Goal: Transaction & Acquisition: Purchase product/service

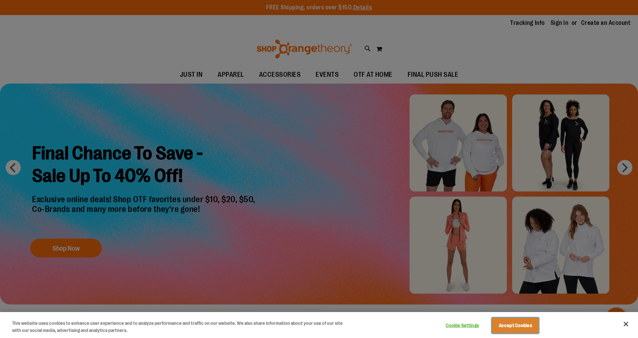
click at [505, 328] on button "Accept Cookies" at bounding box center [514, 326] width 47 height 16
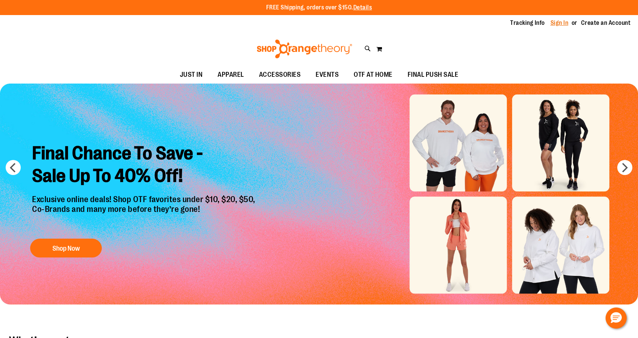
click at [559, 24] on link "Sign In" at bounding box center [559, 23] width 18 height 8
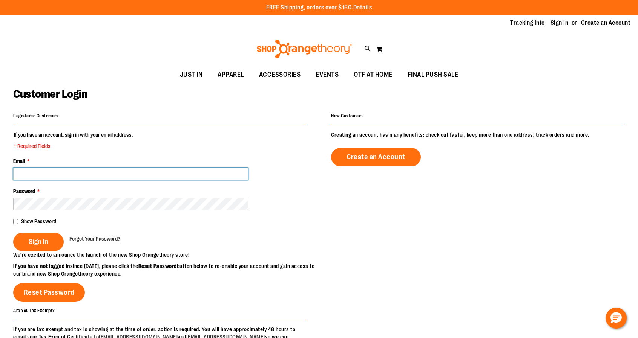
click at [60, 171] on input "Email *" at bounding box center [130, 174] width 235 height 12
click at [243, 175] on input "Email *" at bounding box center [130, 174] width 235 height 12
type input "**********"
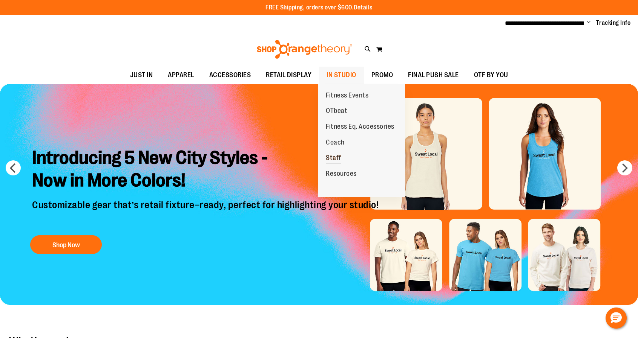
click at [331, 157] on span "Staff" at bounding box center [333, 158] width 15 height 9
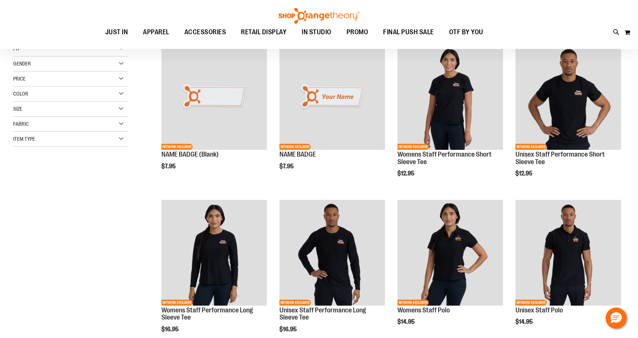
scroll to position [110, 0]
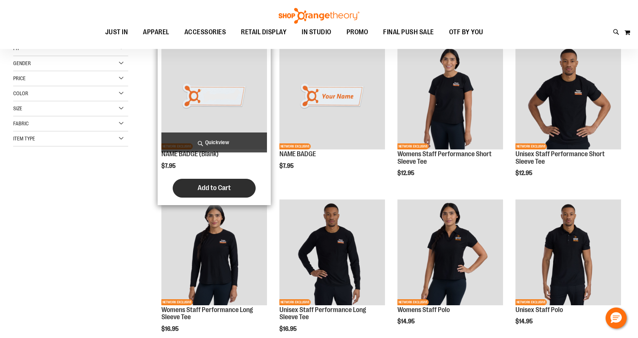
click at [215, 189] on span "Add to Cart" at bounding box center [213, 188] width 33 height 8
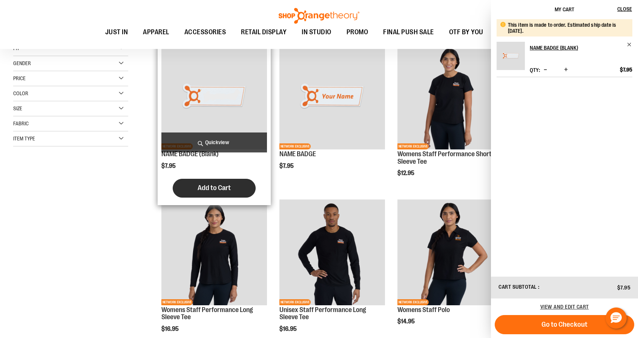
click at [211, 188] on span "Add to Cart" at bounding box center [213, 188] width 33 height 8
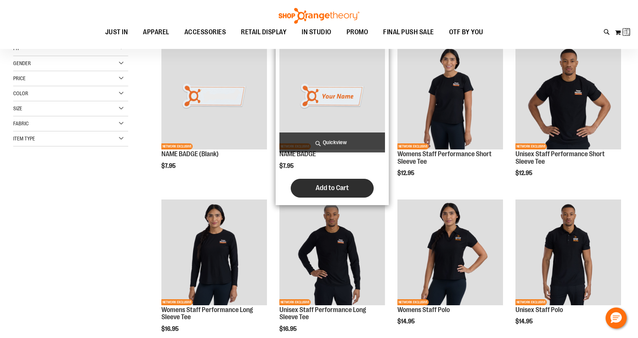
click at [327, 184] on button "Add to Cart" at bounding box center [332, 188] width 83 height 19
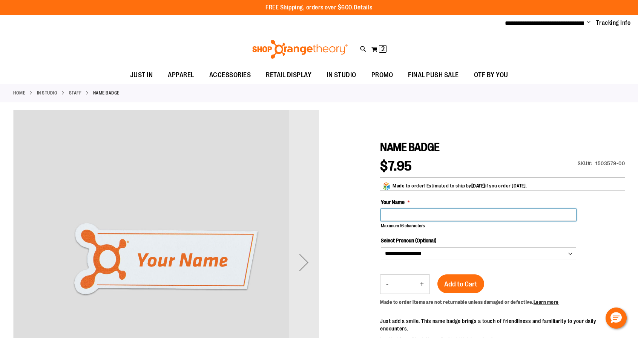
click at [422, 211] on input "Your Name" at bounding box center [478, 215] width 195 height 12
click at [400, 210] on input "Your Name" at bounding box center [478, 215] width 195 height 12
type input "**********"
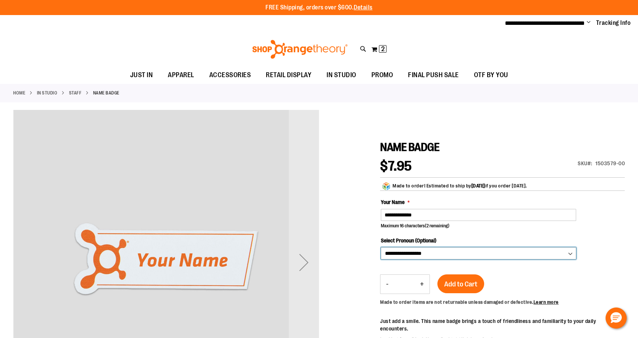
click at [412, 251] on select "**********" at bounding box center [478, 254] width 195 height 12
click at [364, 233] on div at bounding box center [318, 283] width 611 height 347
click at [421, 281] on button "+" at bounding box center [421, 284] width 15 height 19
type input "*"
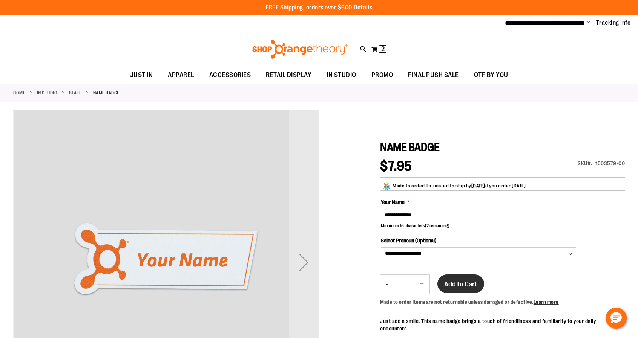
click at [446, 286] on span "Add to Cart" at bounding box center [460, 284] width 33 height 8
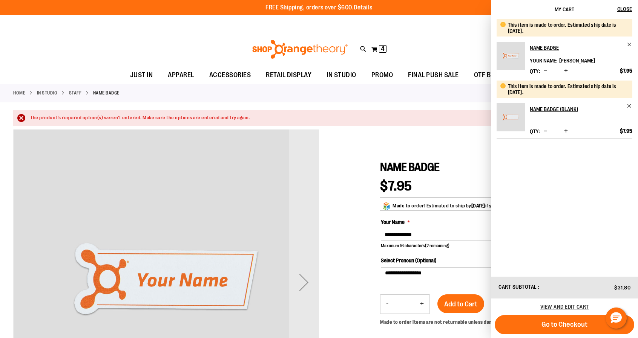
click at [367, 258] on div at bounding box center [318, 303] width 611 height 347
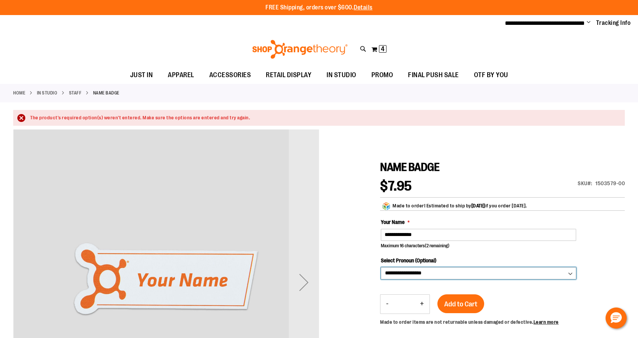
click at [495, 271] on select "**********" at bounding box center [478, 274] width 195 height 12
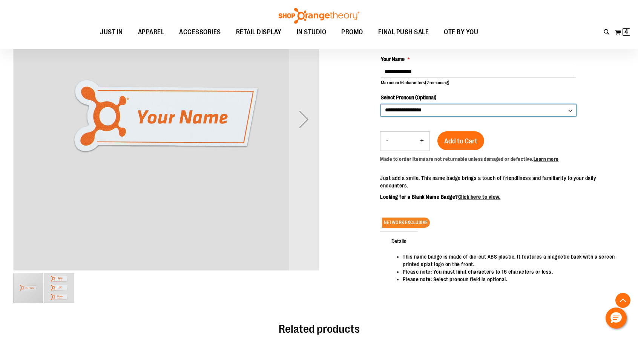
scroll to position [164, 0]
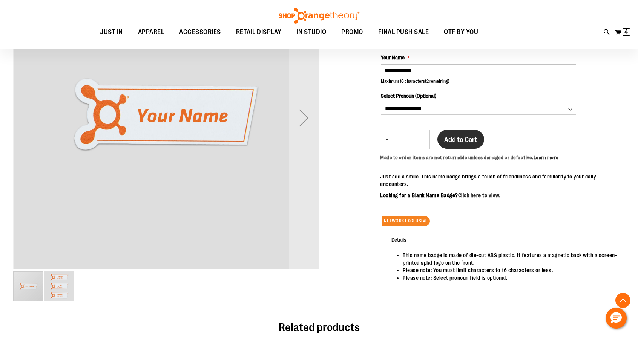
click at [470, 137] on span "Add to Cart" at bounding box center [460, 140] width 33 height 8
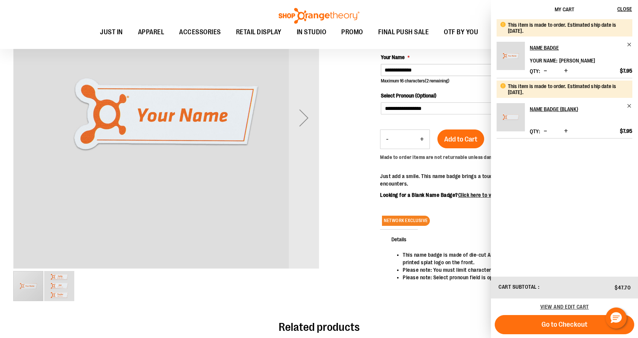
click at [547, 69] on span "Decrease product quantity" at bounding box center [544, 71] width 3 height 8
click at [568, 130] on span "Increase product quantity" at bounding box center [566, 131] width 4 height 8
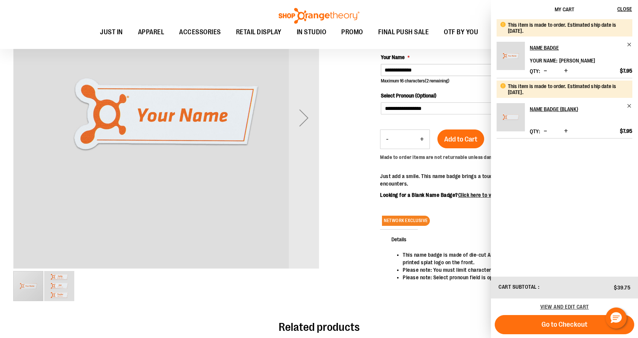
click at [568, 130] on span "Increase product quantity" at bounding box center [566, 131] width 4 height 8
click at [358, 124] on div at bounding box center [318, 138] width 611 height 347
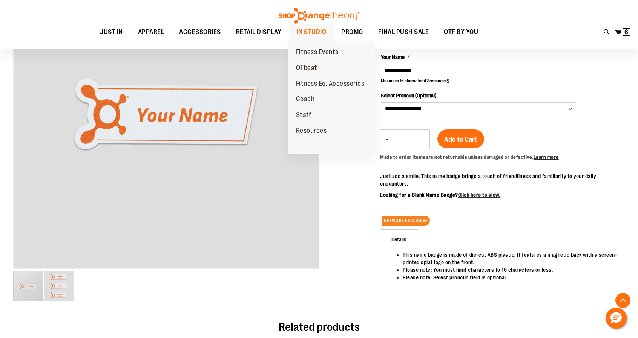
click at [311, 66] on span "OTbeat" at bounding box center [306, 68] width 21 height 9
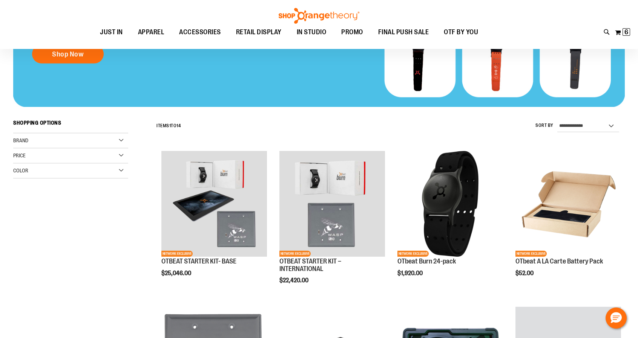
scroll to position [164, 0]
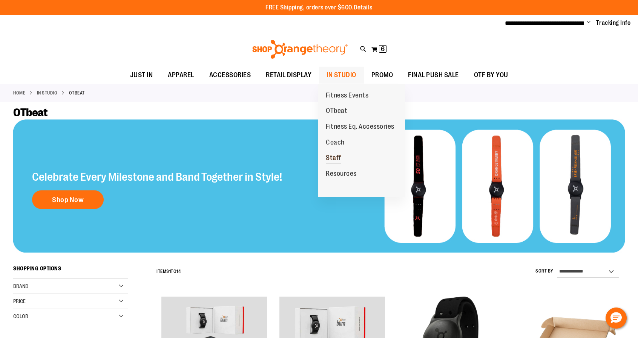
click at [330, 154] on span "Staff" at bounding box center [333, 158] width 15 height 9
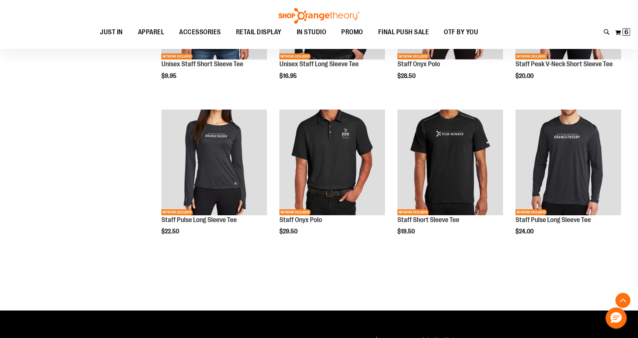
scroll to position [669, 0]
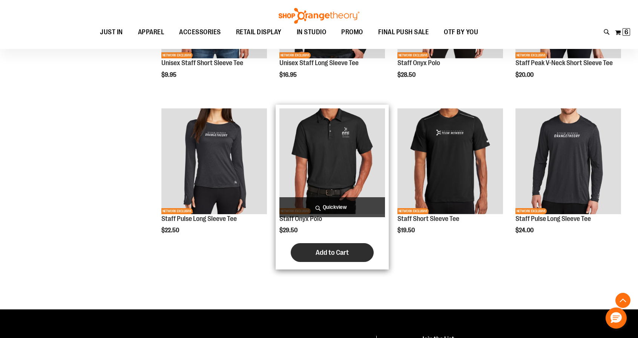
click at [332, 251] on span "Add to Cart" at bounding box center [331, 253] width 33 height 8
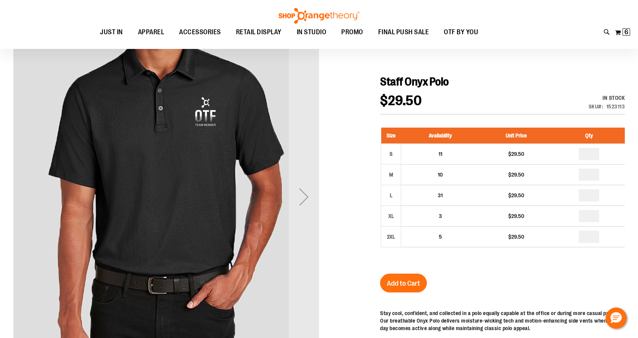
scroll to position [84, 0]
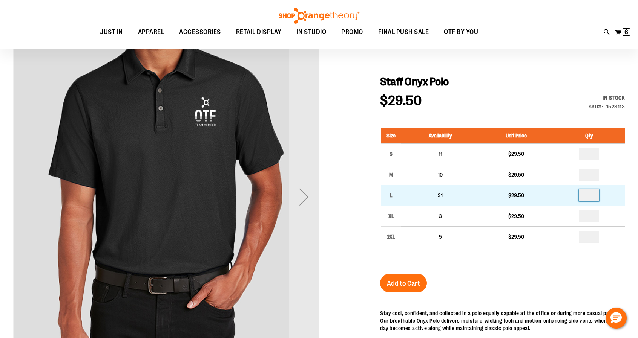
click at [597, 194] on input "number" at bounding box center [589, 196] width 20 height 12
type input "*"
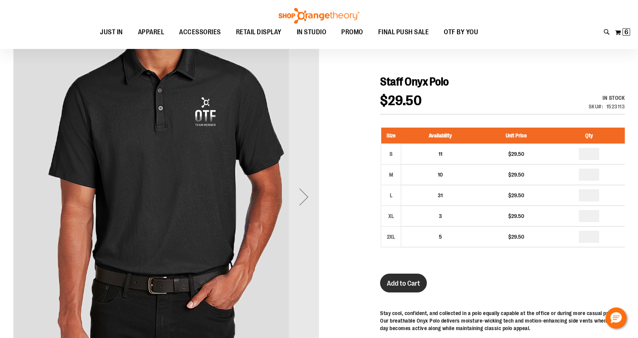
click at [416, 278] on button "Add to Cart" at bounding box center [403, 283] width 47 height 19
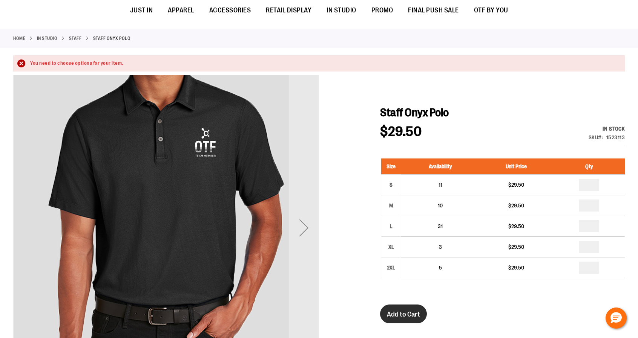
scroll to position [0, 0]
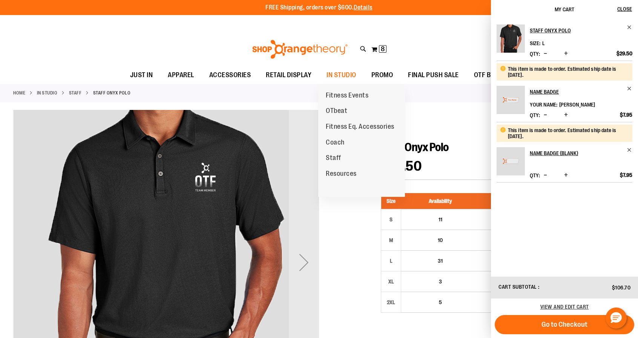
click at [341, 157] on link "Staff" at bounding box center [333, 158] width 31 height 16
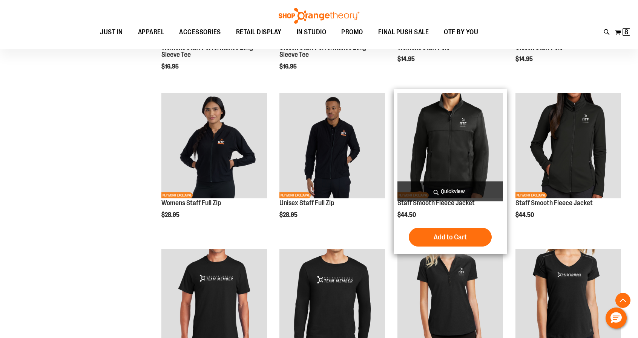
scroll to position [368, 0]
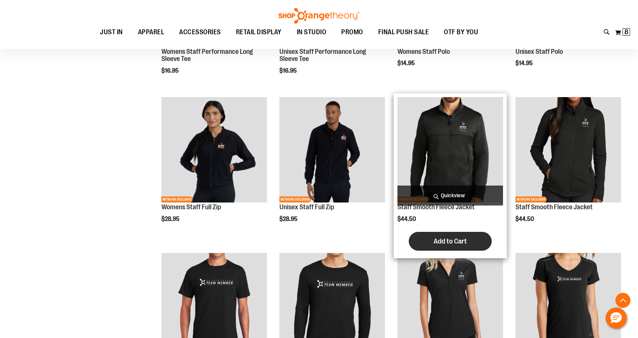
click at [452, 234] on button "Add to Cart" at bounding box center [450, 241] width 83 height 19
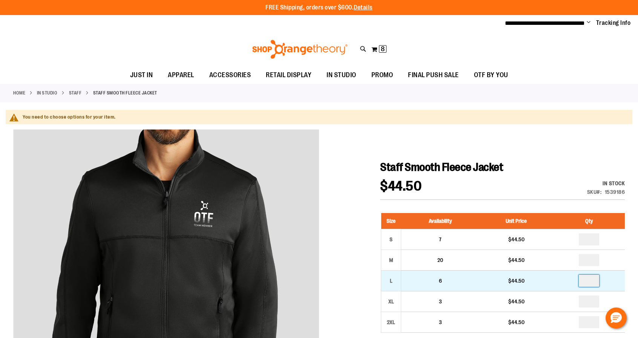
click at [598, 277] on input "number" at bounding box center [589, 281] width 20 height 12
type input "*"
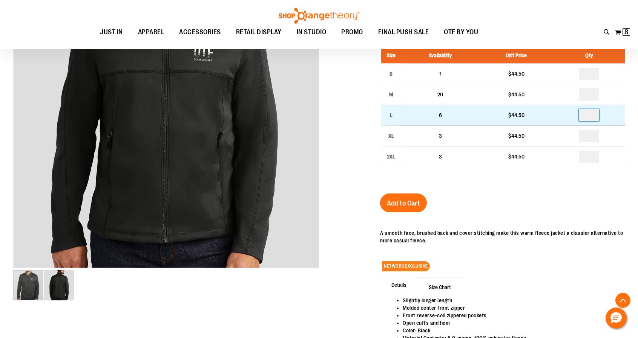
scroll to position [171, 0]
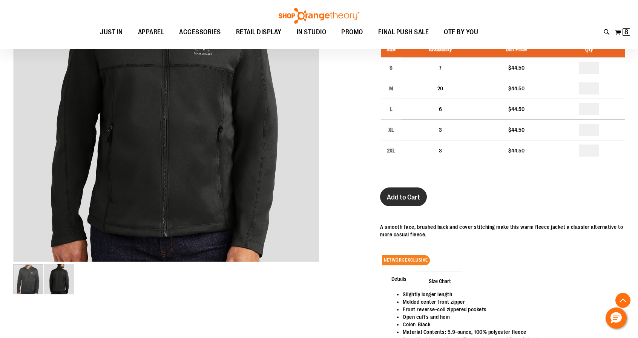
click at [409, 193] on span "Add to Cart" at bounding box center [403, 197] width 33 height 8
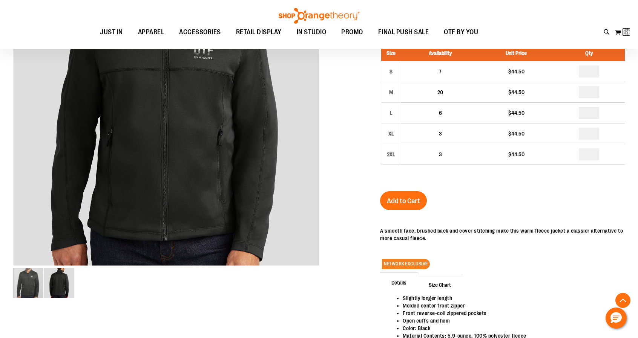
scroll to position [166, 0]
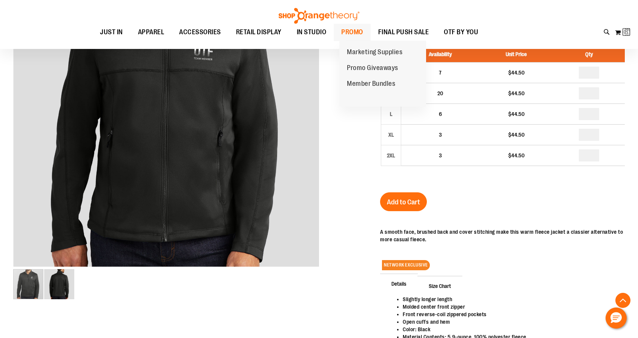
click at [356, 36] on span "PROMO" at bounding box center [352, 32] width 22 height 17
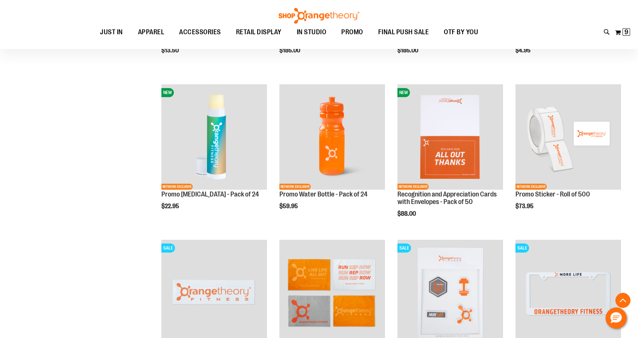
scroll to position [538, 0]
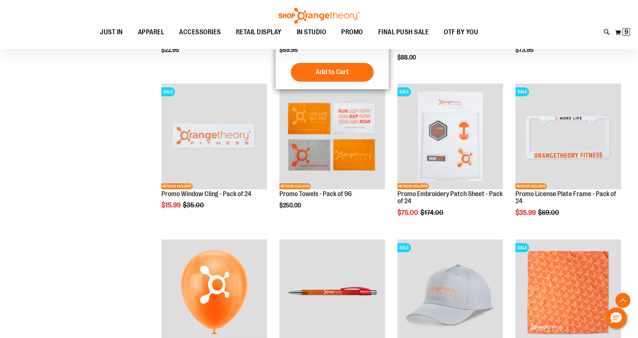
scroll to position [765, 0]
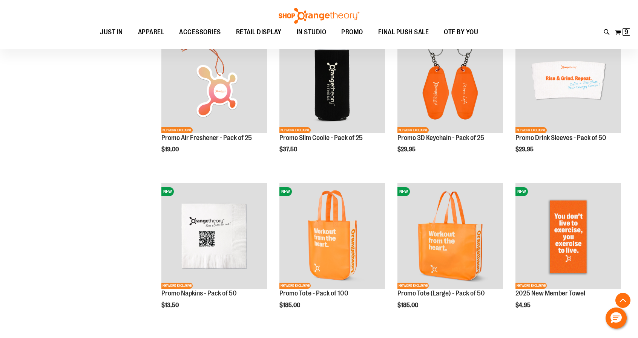
scroll to position [281, 0]
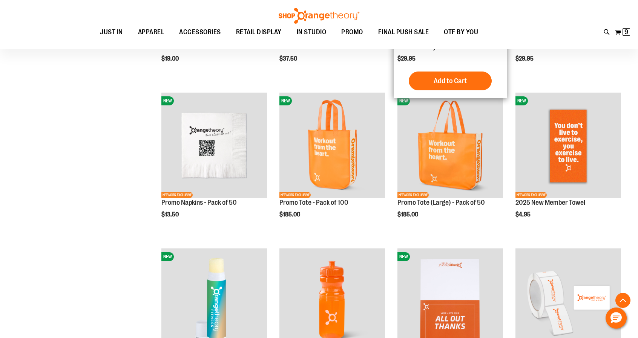
scroll to position [370, 0]
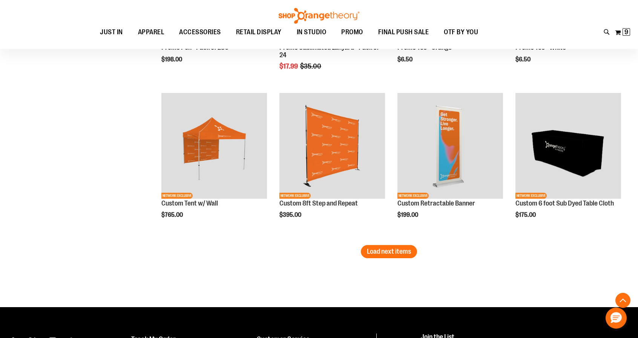
scroll to position [1307, 0]
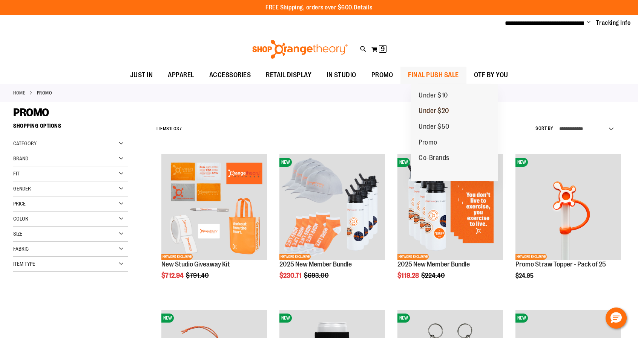
click at [433, 111] on span "Under $20" at bounding box center [433, 111] width 31 height 9
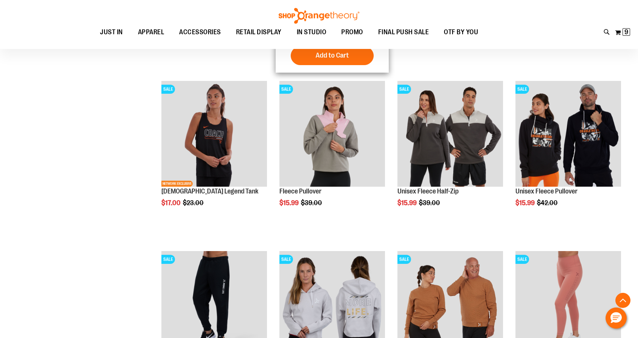
scroll to position [255, 0]
